Goal: Task Accomplishment & Management: Manage account settings

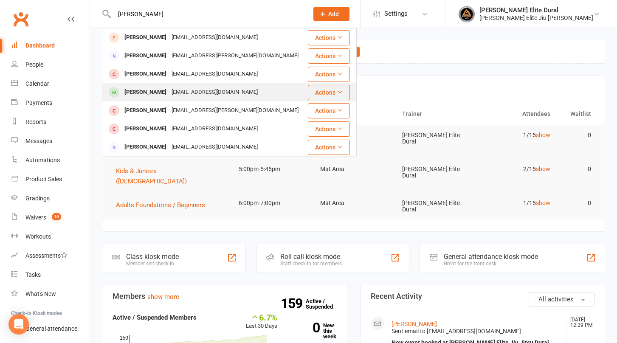
type input "[PERSON_NAME]"
click at [169, 89] on div "[EMAIL_ADDRESS][DOMAIN_NAME]" at bounding box center [214, 92] width 91 height 12
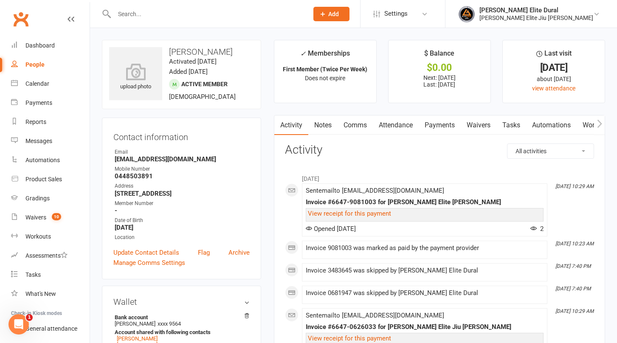
click at [451, 124] on link "Payments" at bounding box center [440, 125] width 42 height 20
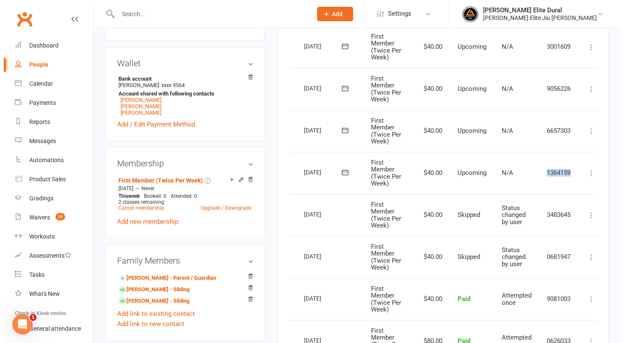
scroll to position [0, 26]
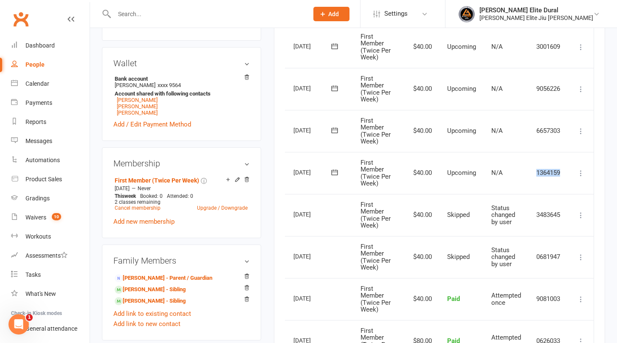
drag, startPoint x: 559, startPoint y: 170, endPoint x: 579, endPoint y: 171, distance: 19.1
click at [579, 171] on tr "Select this [DATE] [PERSON_NAME] First Member (Twice Per Week) $40.00 Upcoming …" at bounding box center [426, 173] width 334 height 42
click at [579, 171] on icon at bounding box center [580, 173] width 8 height 8
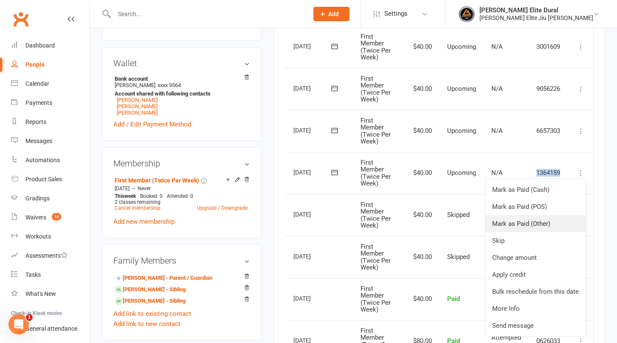
click at [534, 231] on link "Mark as Paid (Other)" at bounding box center [535, 223] width 100 height 17
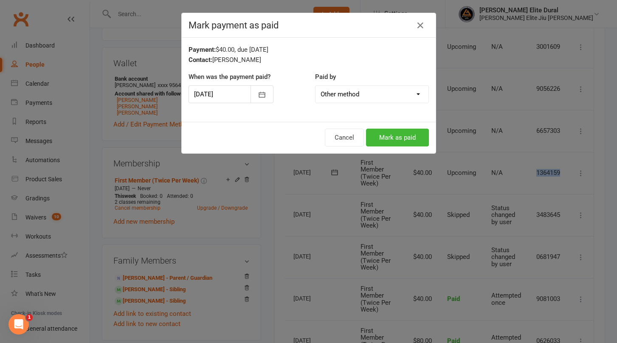
scroll to position [0, 22]
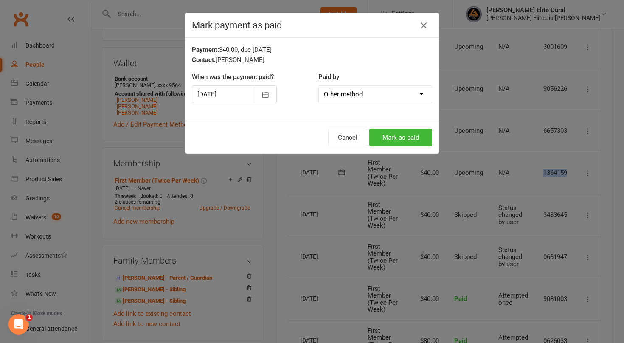
click at [424, 23] on icon "button" at bounding box center [424, 25] width 10 height 10
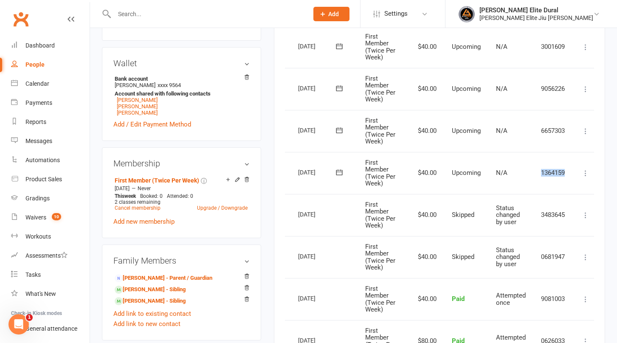
click at [582, 173] on icon at bounding box center [585, 173] width 8 height 8
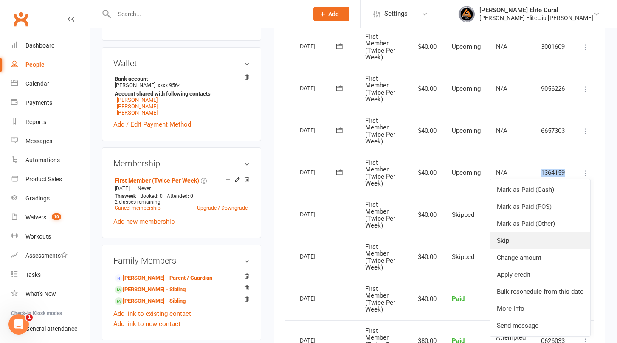
click at [514, 242] on link "Skip" at bounding box center [540, 240] width 100 height 17
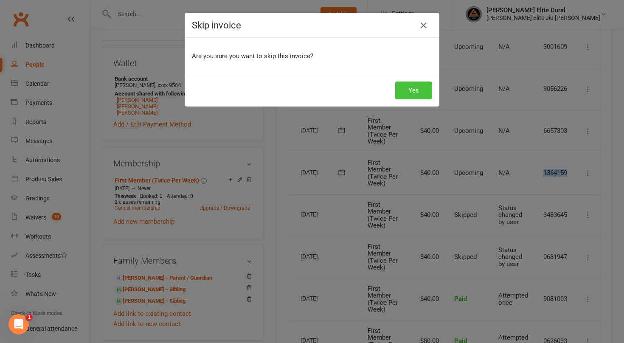
click at [411, 91] on button "Yes" at bounding box center [413, 91] width 37 height 18
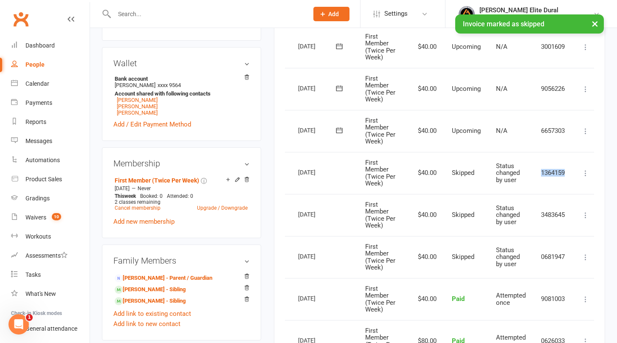
click at [586, 130] on icon at bounding box center [585, 131] width 8 height 8
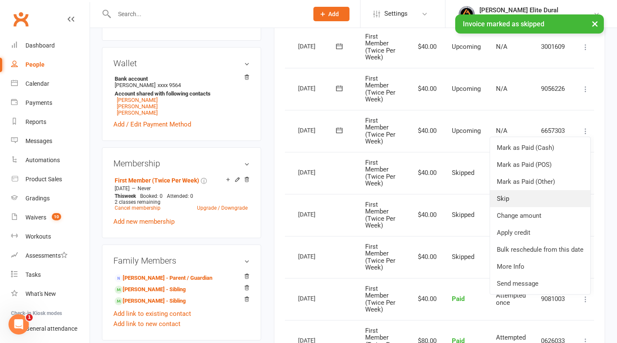
click at [527, 198] on link "Skip" at bounding box center [540, 198] width 100 height 17
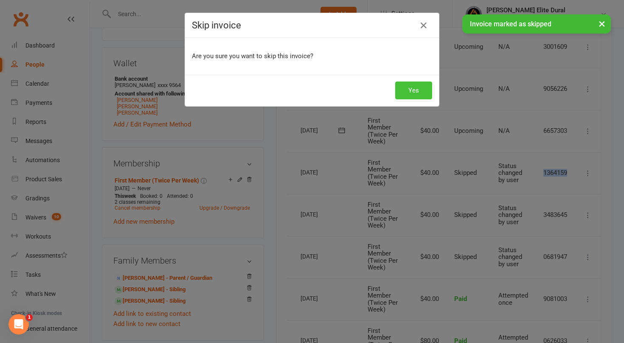
click at [414, 96] on button "Yes" at bounding box center [413, 91] width 37 height 18
